Goal: Use online tool/utility: Use online tool/utility

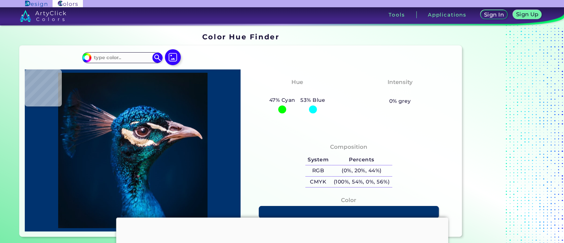
type input "#000000"
type input "#071218"
type input "#071217"
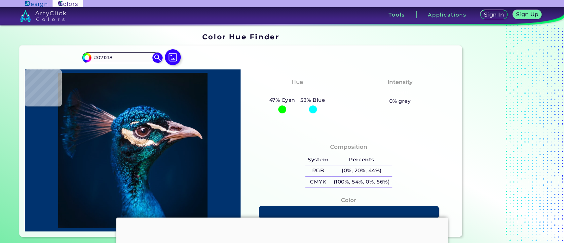
type input "#071217"
type input "#071216"
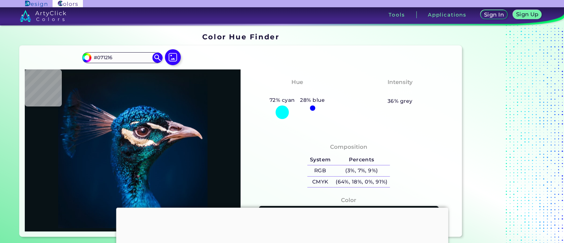
type input "#081216"
type input "#091217"
type input "#000000"
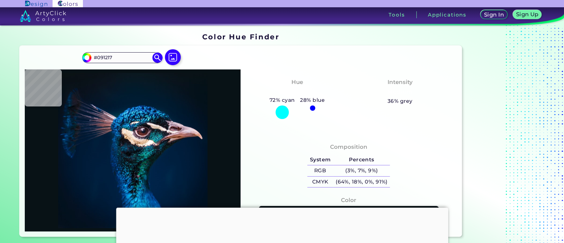
type input "#000000"
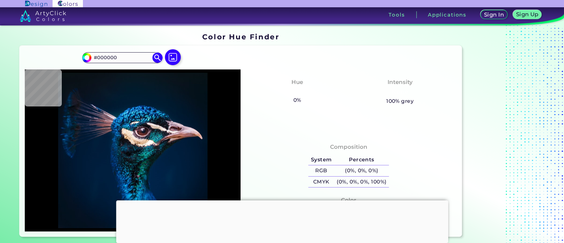
type input "#011222"
type input "#43c0dd"
type input "#43C0DD"
type input "#011a30"
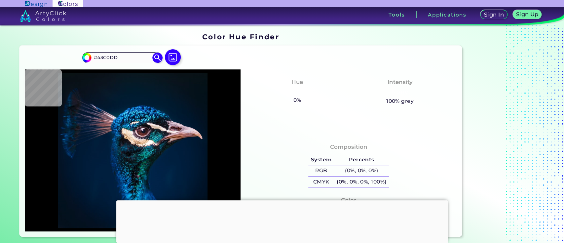
type input "#011A30"
type input "#051220"
type input "#041829"
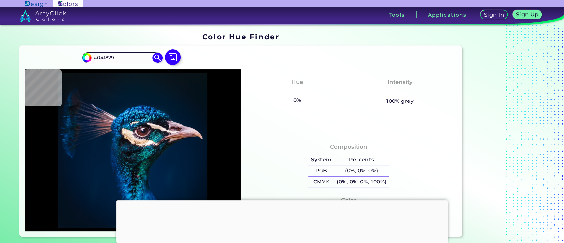
type input "#091219"
type input "#081118"
type input "#071118"
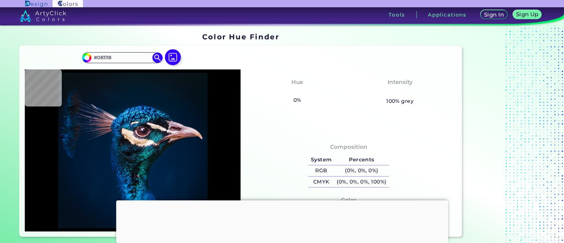
type input "#071118"
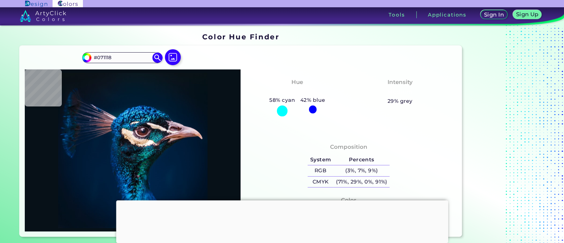
type input "#081016"
type input "#091016"
type input "#0a171f"
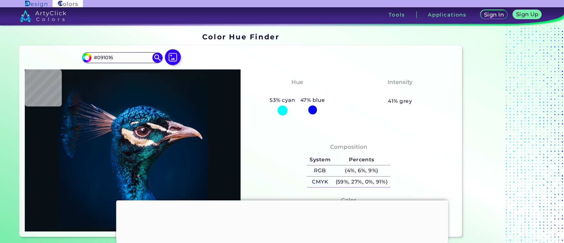
type input "#0A171F"
type input "#0c161f"
type input "#0C161F"
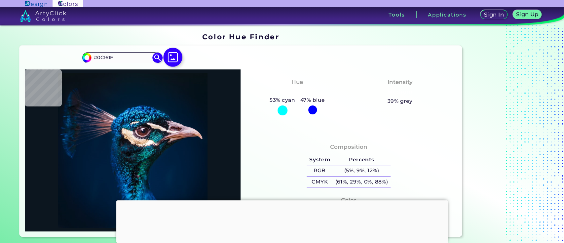
click at [174, 58] on img at bounding box center [172, 57] width 19 height 19
click at [0, 0] on input "file" at bounding box center [0, 0] width 0 height 0
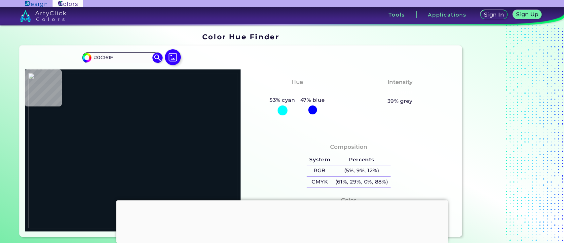
type input "#c3dfed"
type input "#C3DFED"
type input "#c5dfec"
type input "#C5DFEC"
type input "#cbe1f0"
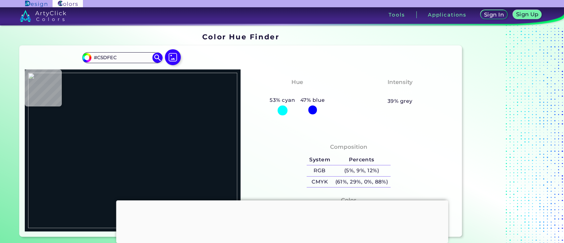
type input "#CBE1F0"
type input "#c3dfed"
type input "#C3DFED"
type input "#c8dfed"
type input "#C8DFED"
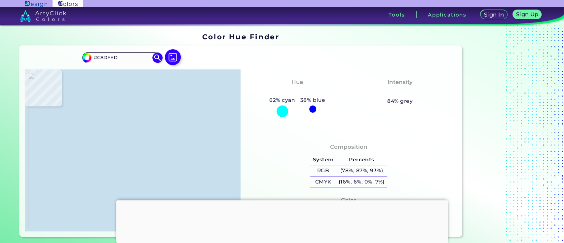
type input "#cce2ef"
type input "#CCE2EF"
type input "#cfe4f0"
type input "#CFE4F0"
type input "#c4e0ec"
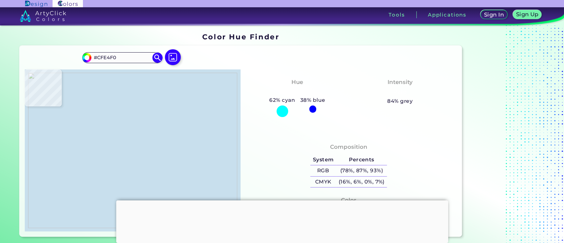
type input "#C4E0EC"
type input "#dce9f1"
type input "#DCE9F1"
type input "#e6edf5"
type input "#E6EDF5"
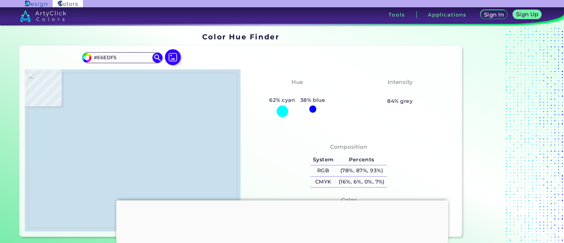
type input "#e6eff8"
type input "#E6EFF8"
type input "#e5edf7"
type input "#E5EDF7"
type input "#e1ebf4"
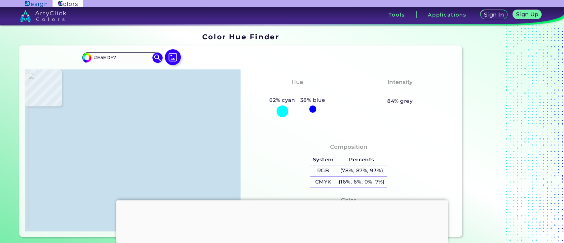
type input "#E1EBF4"
type input "#e0eaf3"
type input "#E0EAF3"
type input "#e4edf6"
type input "#E4EDF6"
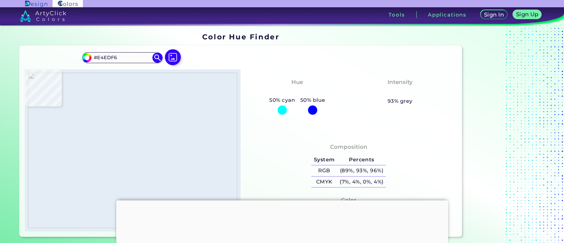
type input "#ffffff"
type input "#FFFFFF"
type input "#010777"
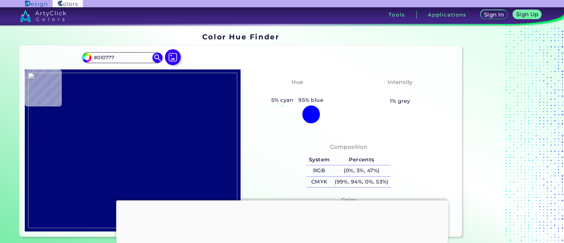
click at [68, 107] on img at bounding box center [132, 150] width 209 height 155
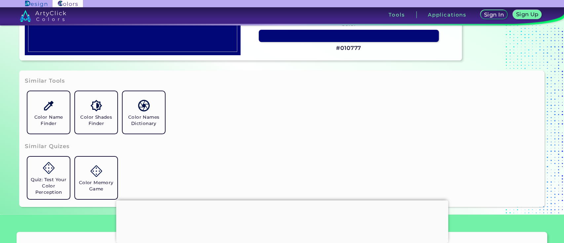
scroll to position [132, 0]
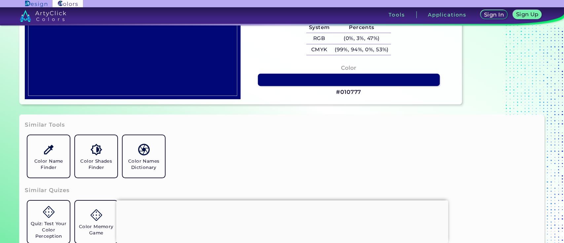
click at [306, 79] on link at bounding box center [349, 80] width 182 height 12
